Goal: Check status: Check status

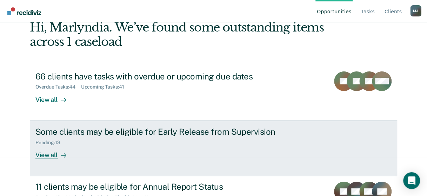
scroll to position [73, 0]
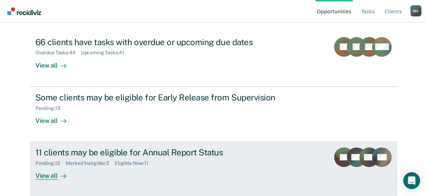
click at [43, 177] on div "View all" at bounding box center [54, 174] width 39 height 14
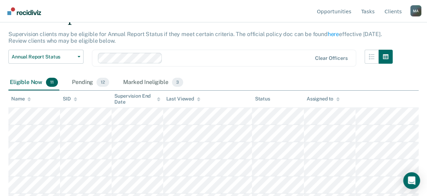
scroll to position [70, 0]
